Goal: Task Accomplishment & Management: Use online tool/utility

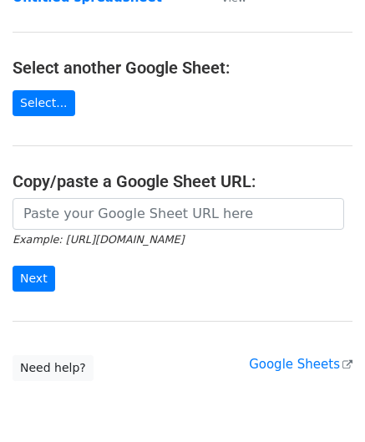
scroll to position [167, 0]
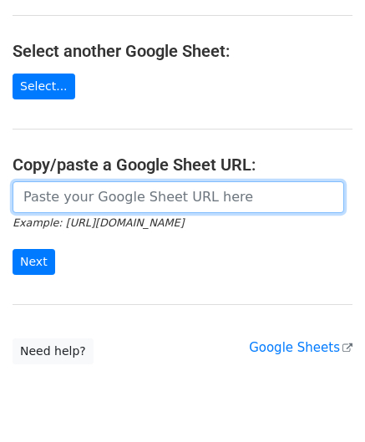
click at [83, 208] on input "url" at bounding box center [178, 197] width 331 height 32
paste input "[URL][DOMAIN_NAME]"
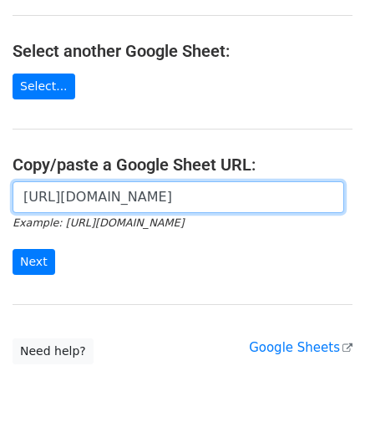
scroll to position [0, 386]
type input "[URL][DOMAIN_NAME]"
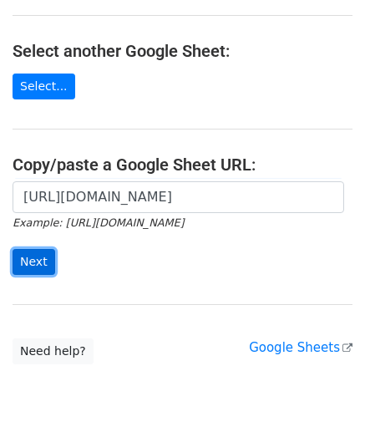
click at [35, 254] on input "Next" at bounding box center [34, 262] width 43 height 26
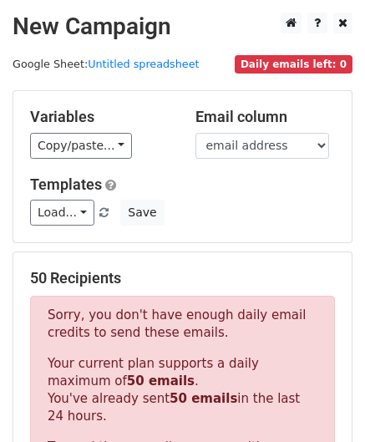
scroll to position [564, 0]
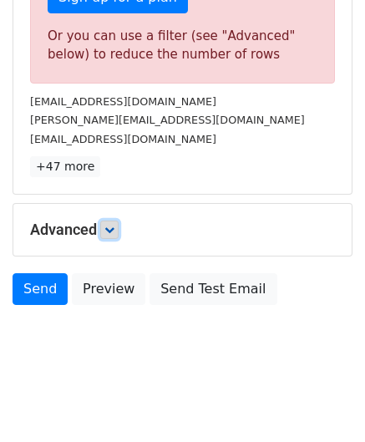
click at [107, 220] on link at bounding box center [109, 229] width 18 height 18
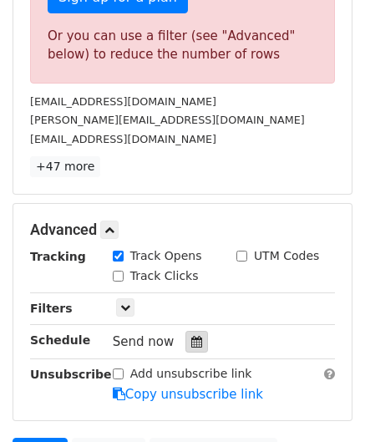
click at [190, 331] on div at bounding box center [196, 342] width 23 height 22
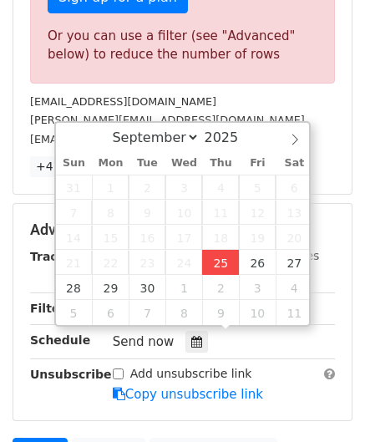
type input "[DATE] 12:00"
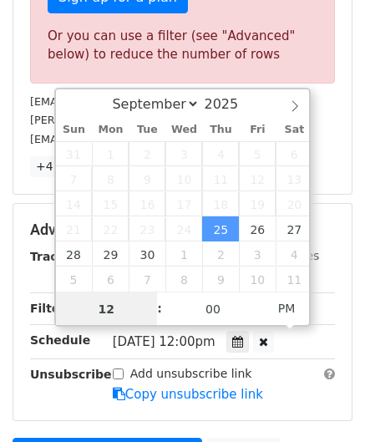
paste input "8"
type input "8"
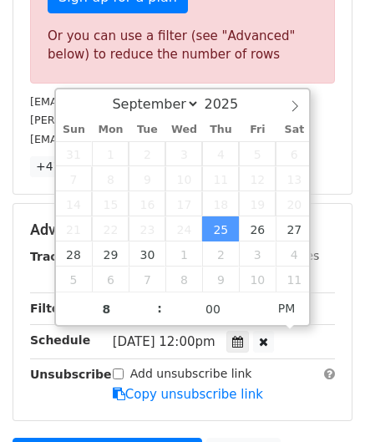
type input "[DATE] 20:00"
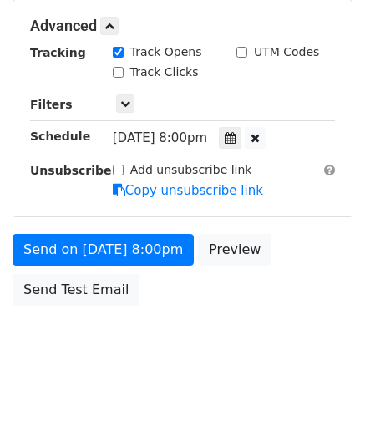
scroll to position [597, 0]
